Goal: Check status: Check status

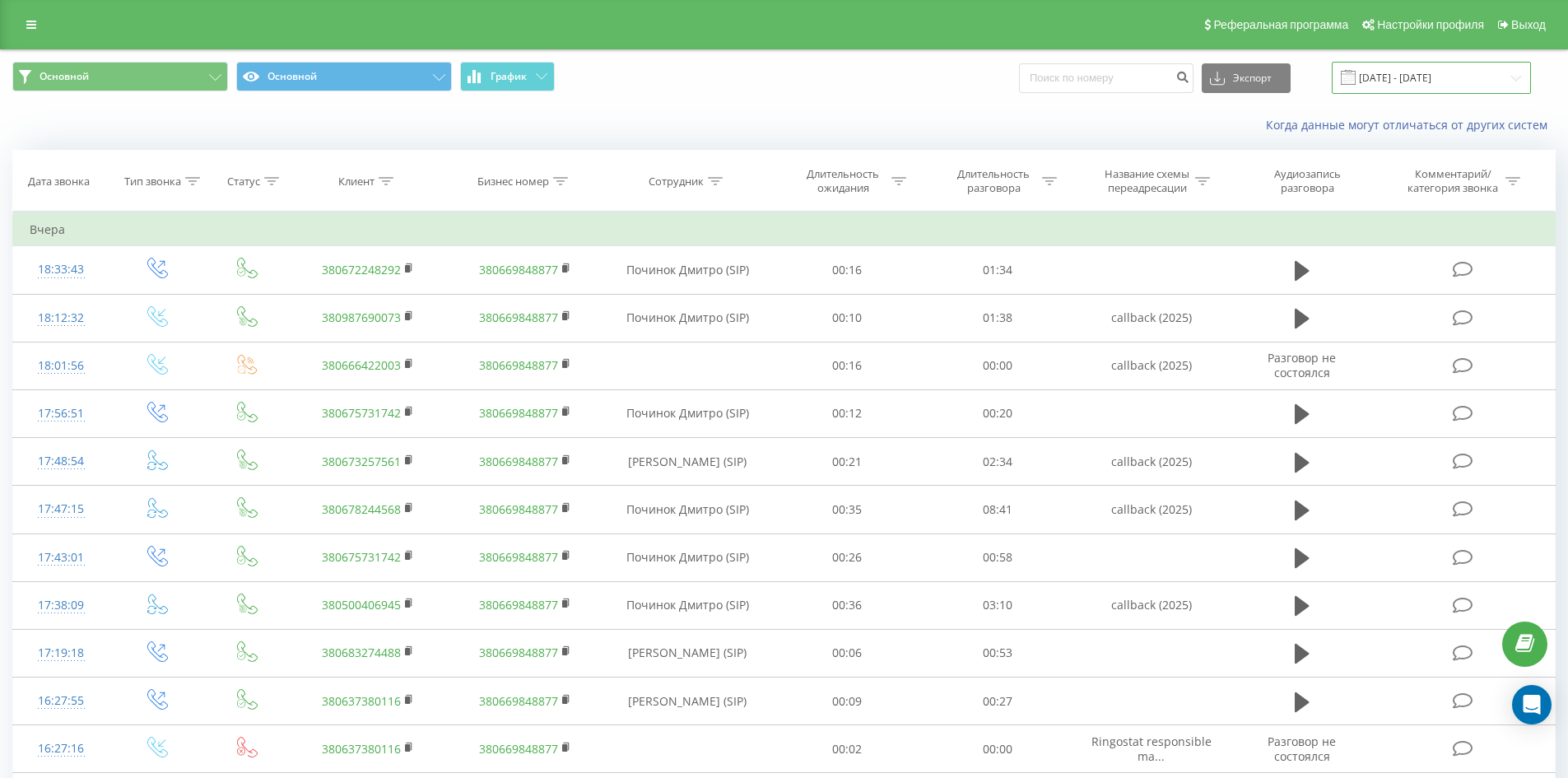
click at [1406, 68] on input "19.06.2025 - 19.09.2025" at bounding box center [1431, 77] width 199 height 32
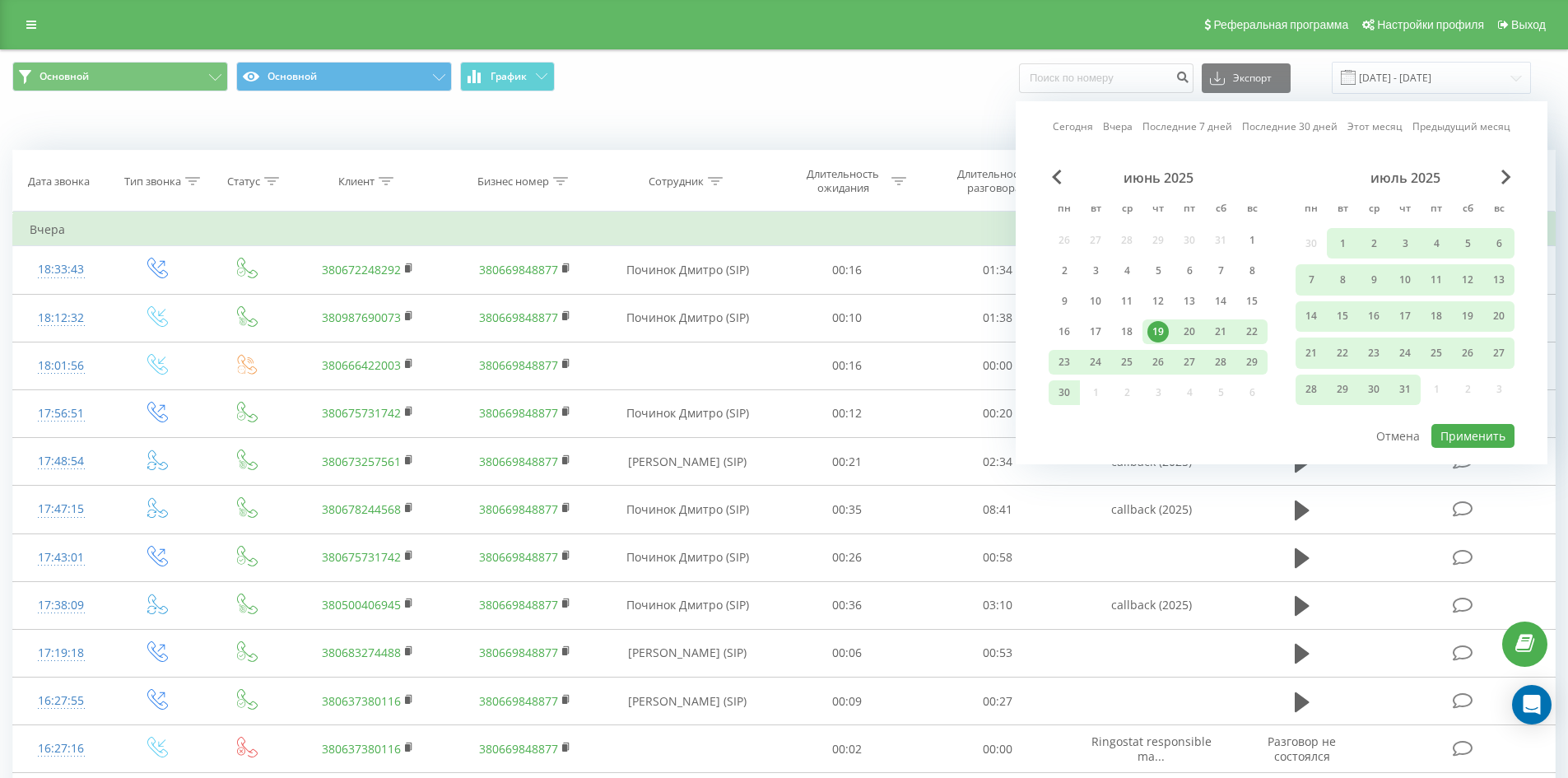
click at [1270, 130] on link "Последние 30 дней" at bounding box center [1289, 126] width 95 height 15
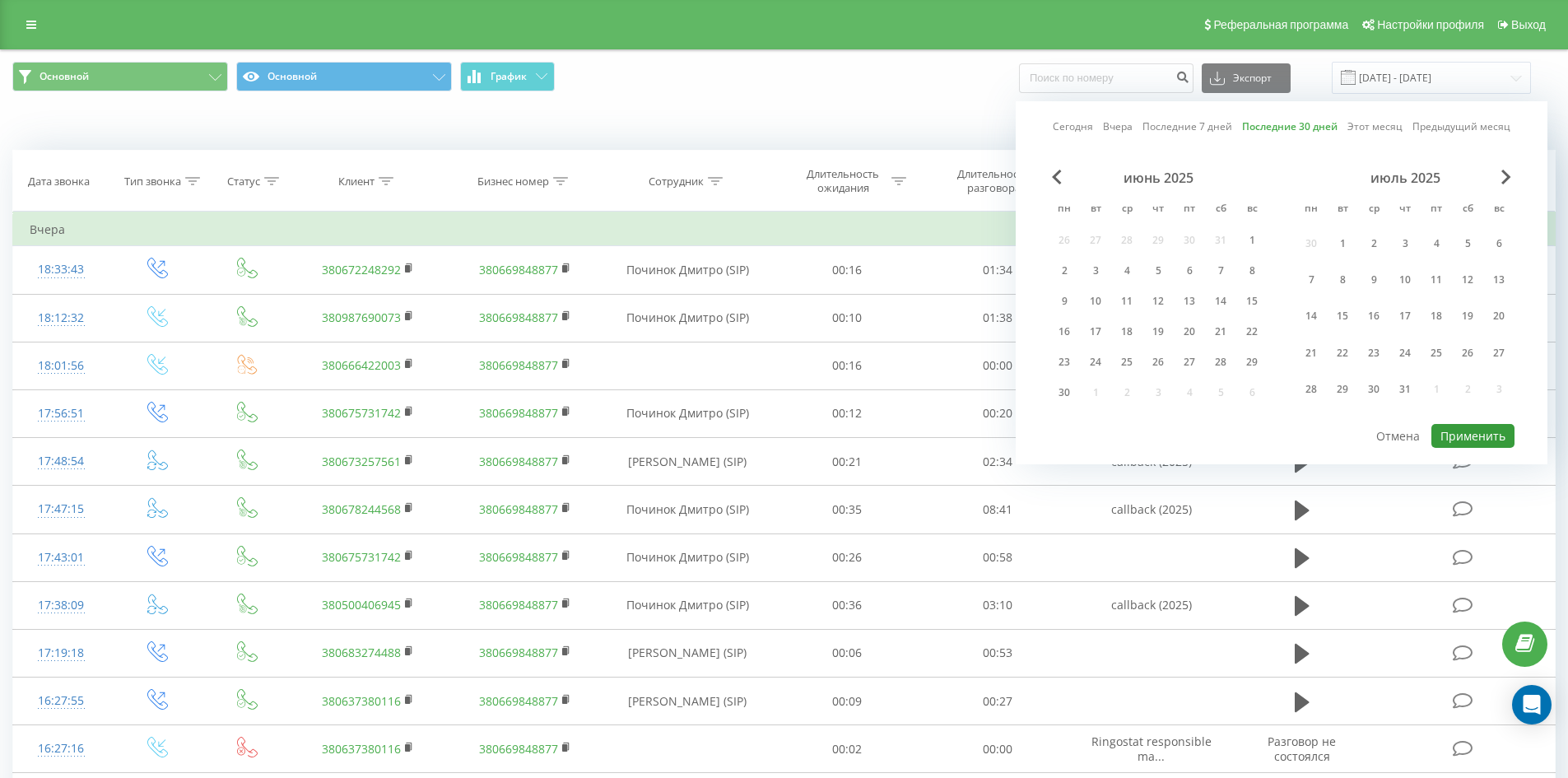
click at [1471, 429] on button "Применить" at bounding box center [1473, 435] width 84 height 24
type input "[DATE] - [DATE]"
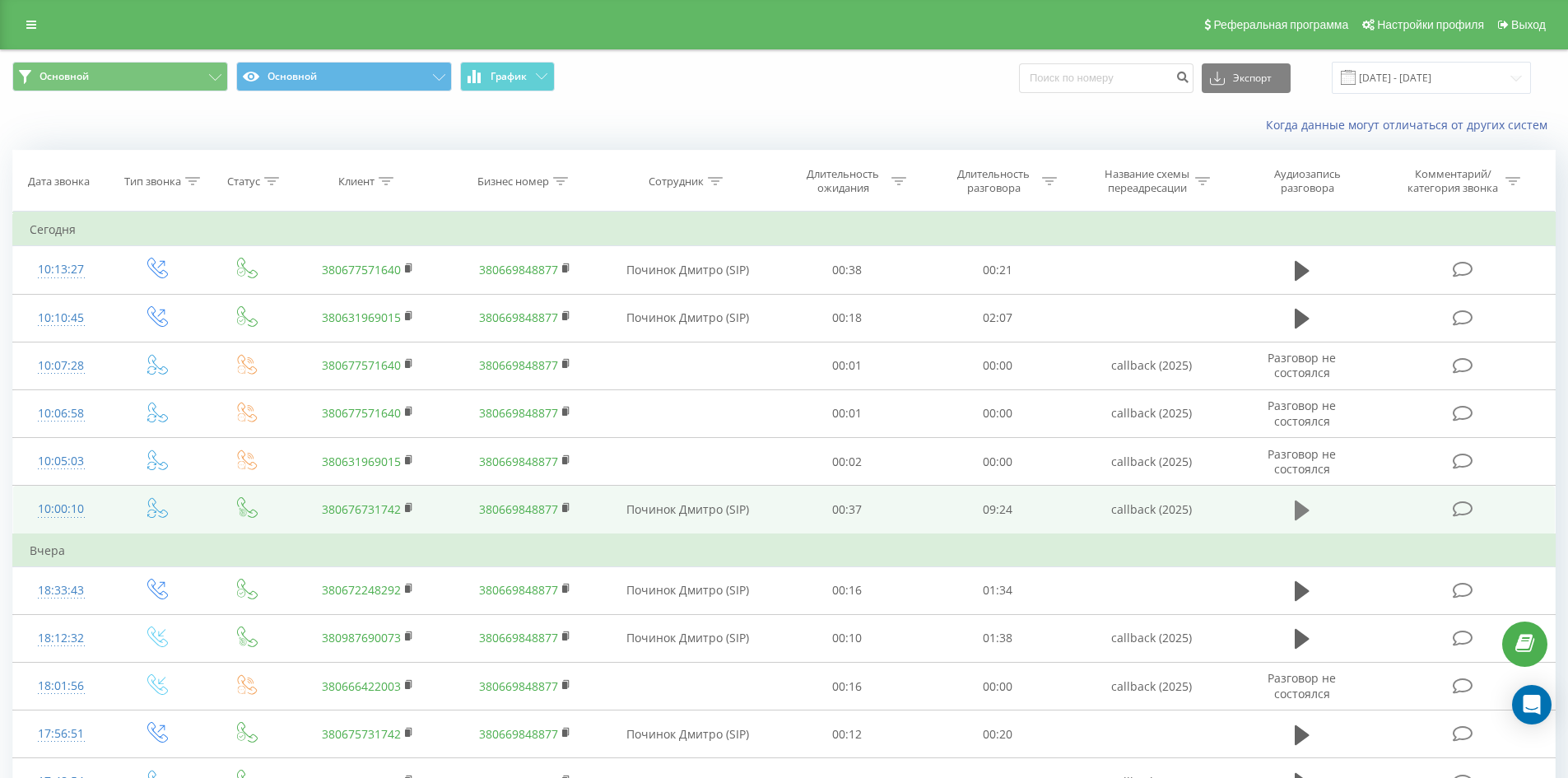
click at [1300, 508] on icon at bounding box center [1301, 510] width 14 height 20
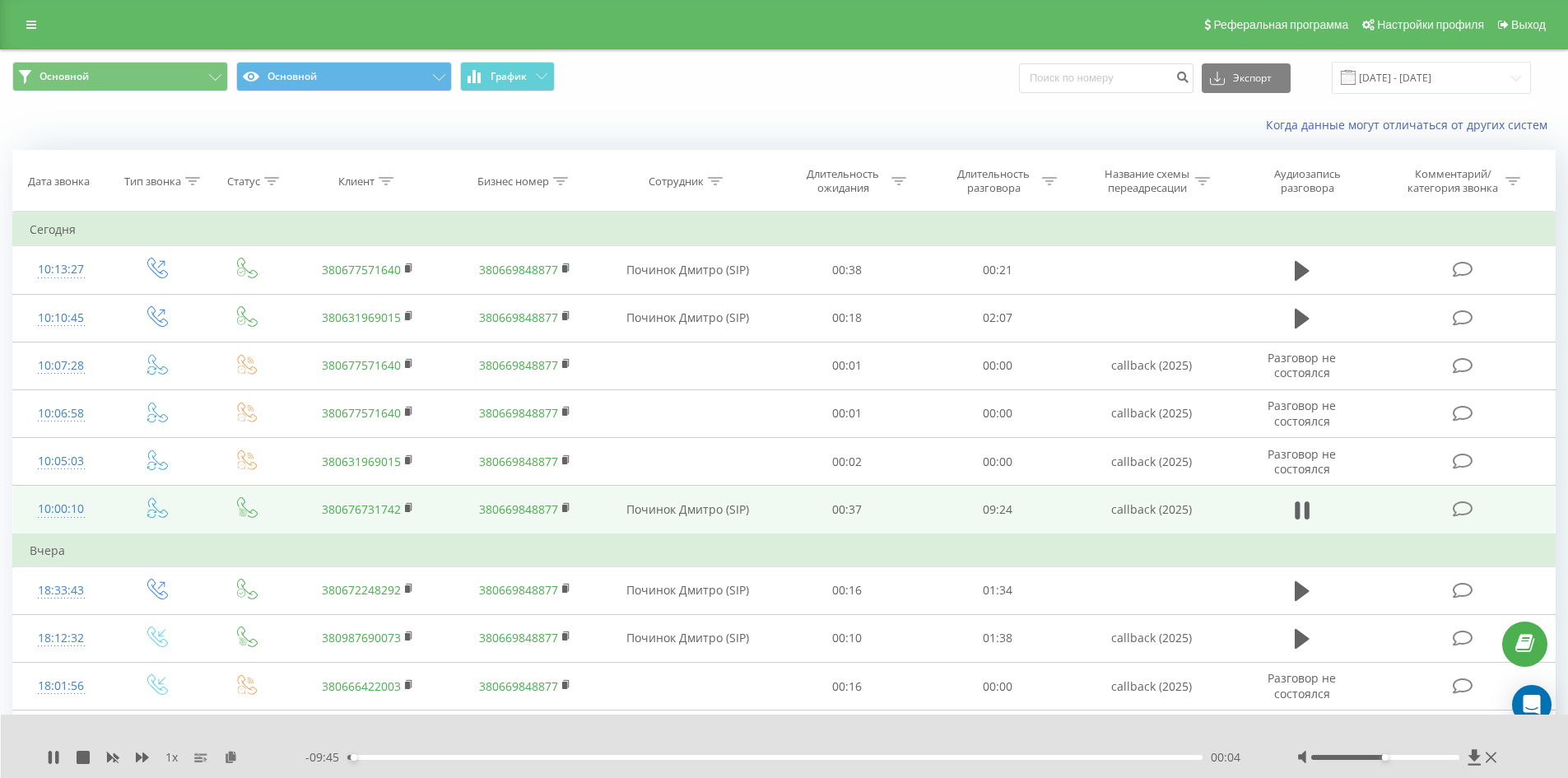
click at [400, 757] on div "00:04" at bounding box center [775, 757] width 856 height 5
click at [430, 757] on div "00:58" at bounding box center [775, 757] width 856 height 5
click at [452, 757] on div "01:00" at bounding box center [775, 757] width 856 height 5
click at [1474, 752] on icon at bounding box center [1474, 757] width 12 height 15
click at [86, 758] on icon at bounding box center [84, 758] width 13 height 13
